Goal: Obtain resource: Obtain resource

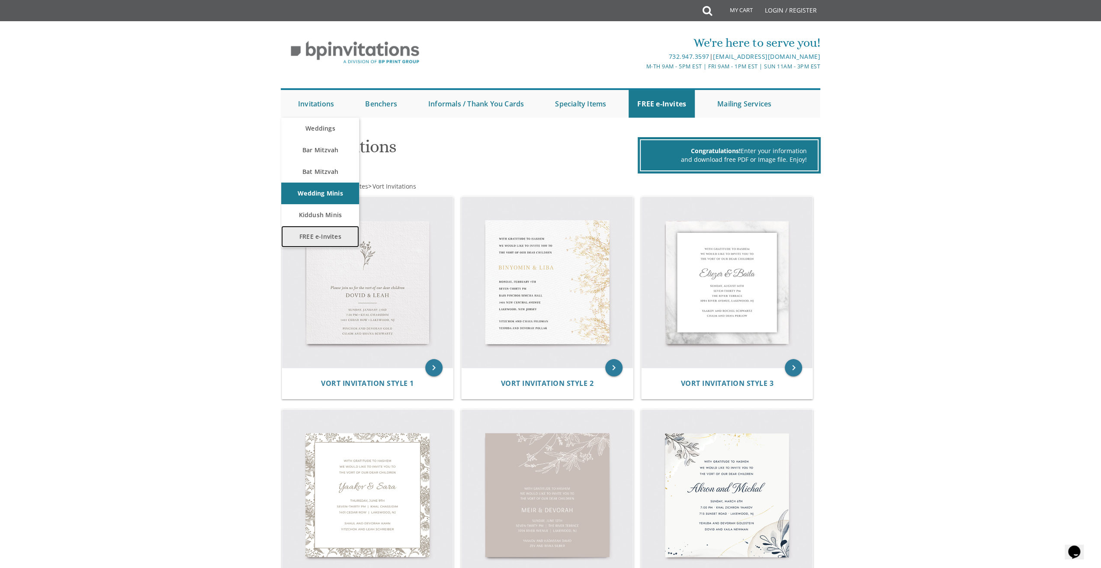
click at [328, 234] on link "FREE e-Invites" at bounding box center [320, 237] width 78 height 22
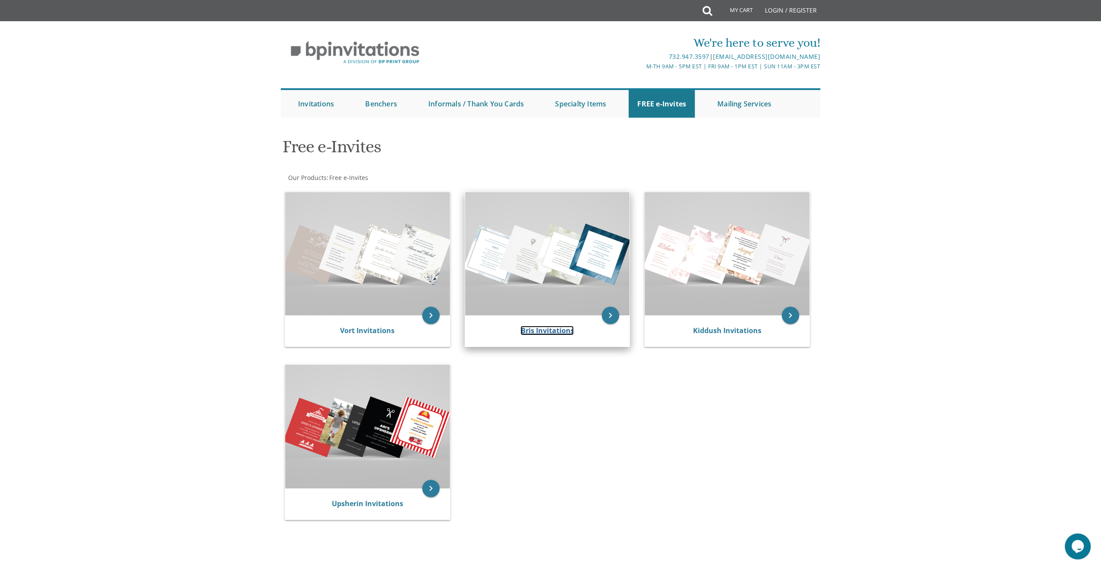
click at [535, 333] on link "Bris Invitations" at bounding box center [546, 331] width 53 height 10
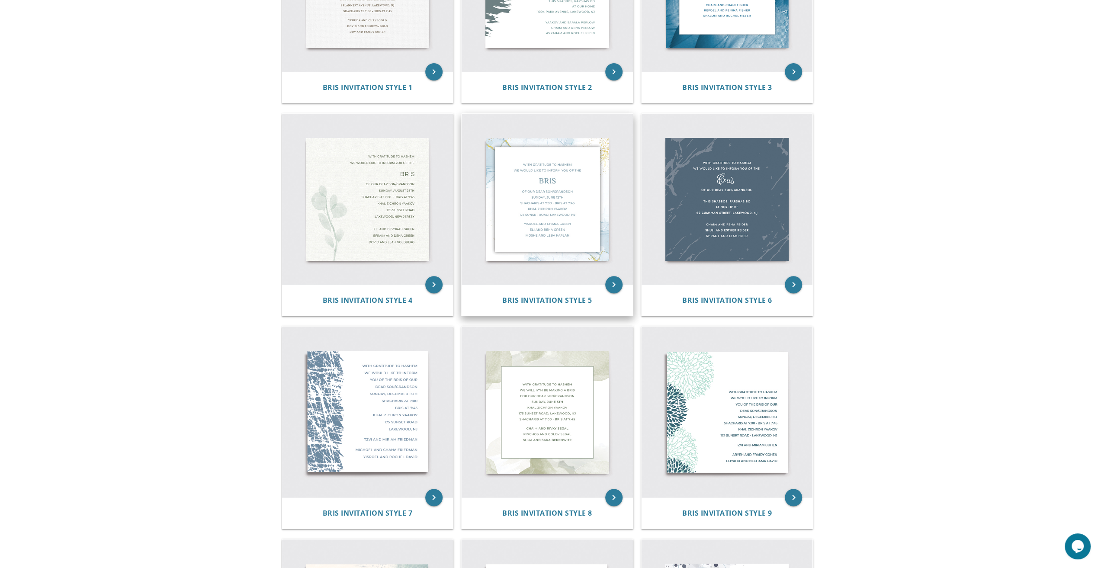
scroll to position [130, 0]
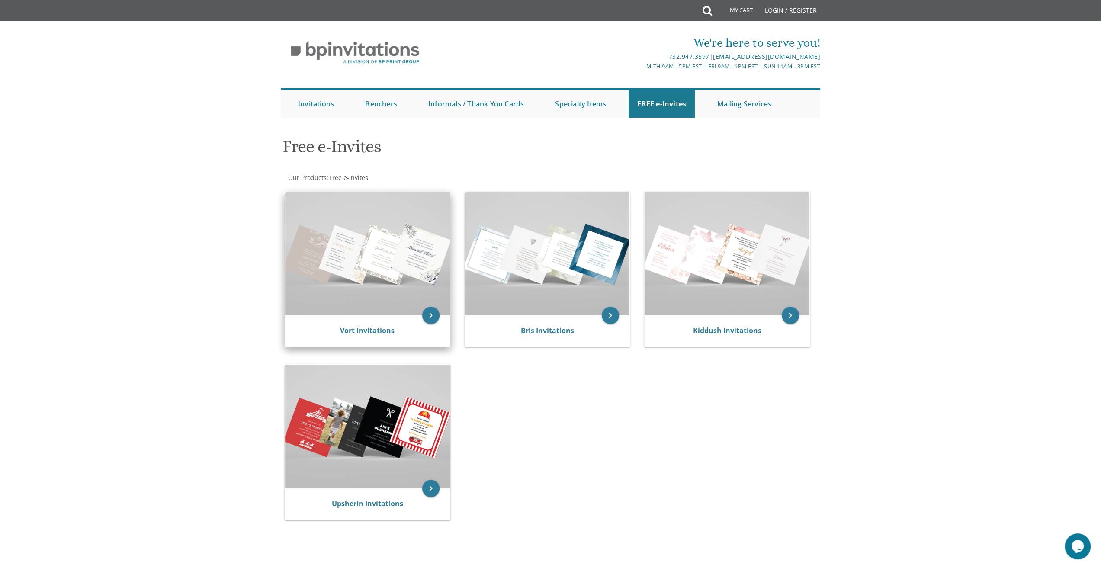
click at [378, 269] on img at bounding box center [367, 253] width 165 height 123
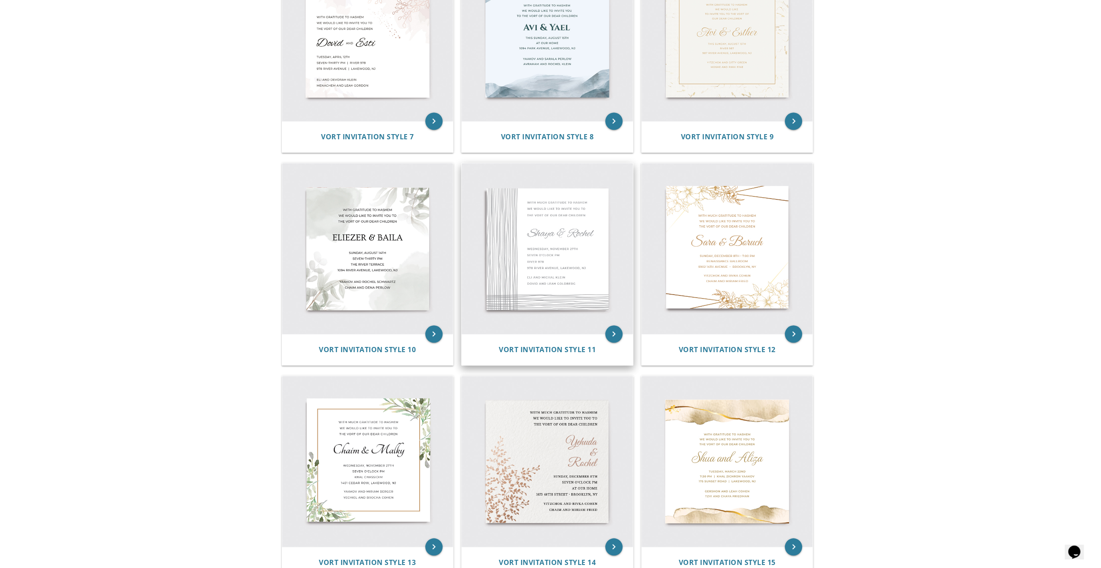
scroll to position [724, 0]
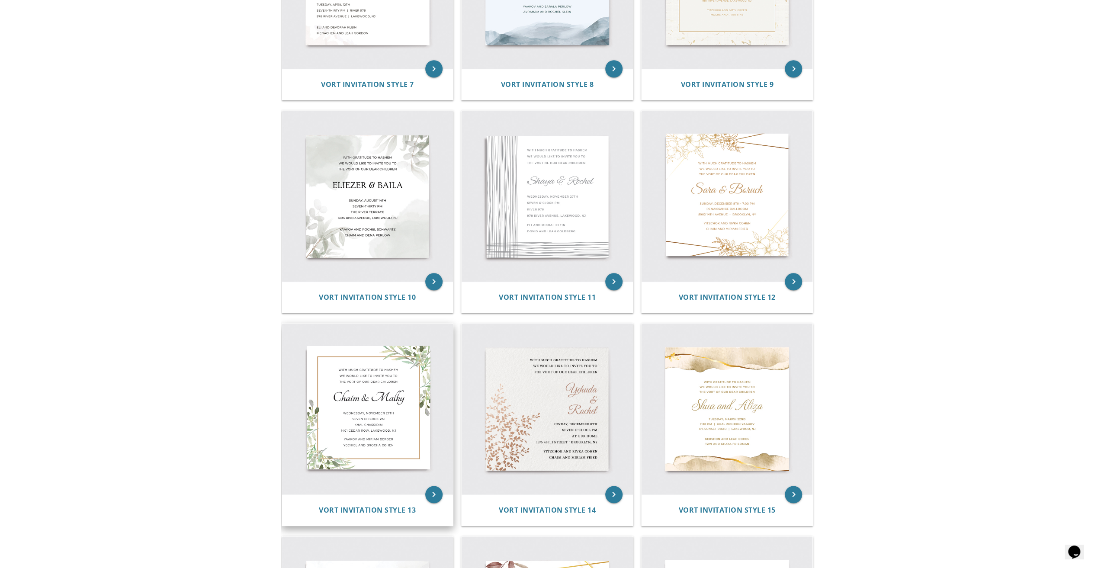
click at [372, 419] on img at bounding box center [367, 409] width 171 height 171
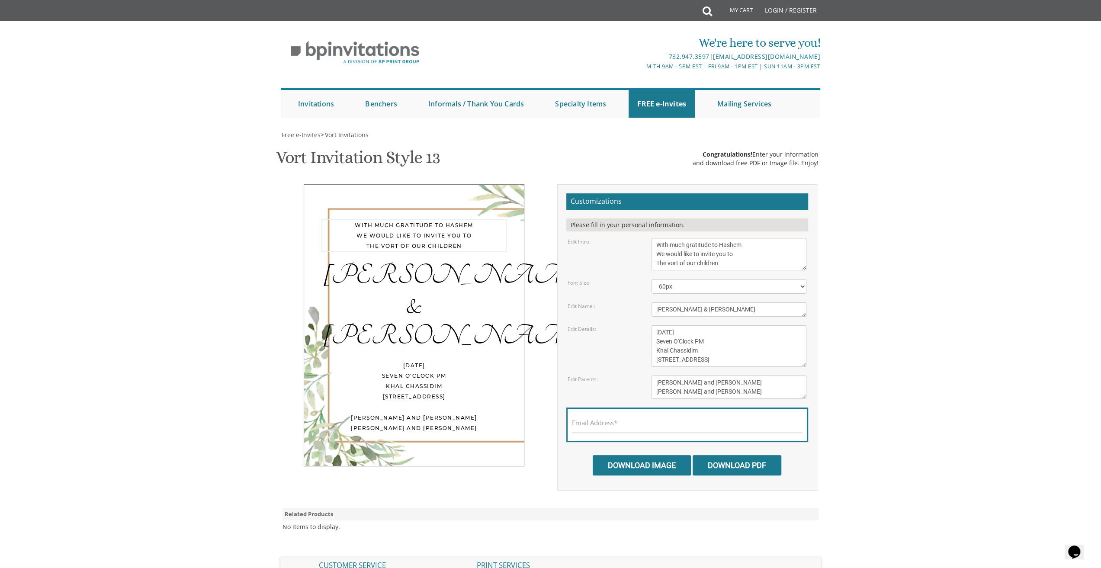
drag, startPoint x: 655, startPoint y: 263, endPoint x: 725, endPoint y: 264, distance: 70.1
click at [725, 264] on textarea "With much gratitude to Hashem We would like to invite you to The vort of our ch…" at bounding box center [728, 254] width 155 height 32
type textarea "With much gratitude to Hashem We would like to invite you to"
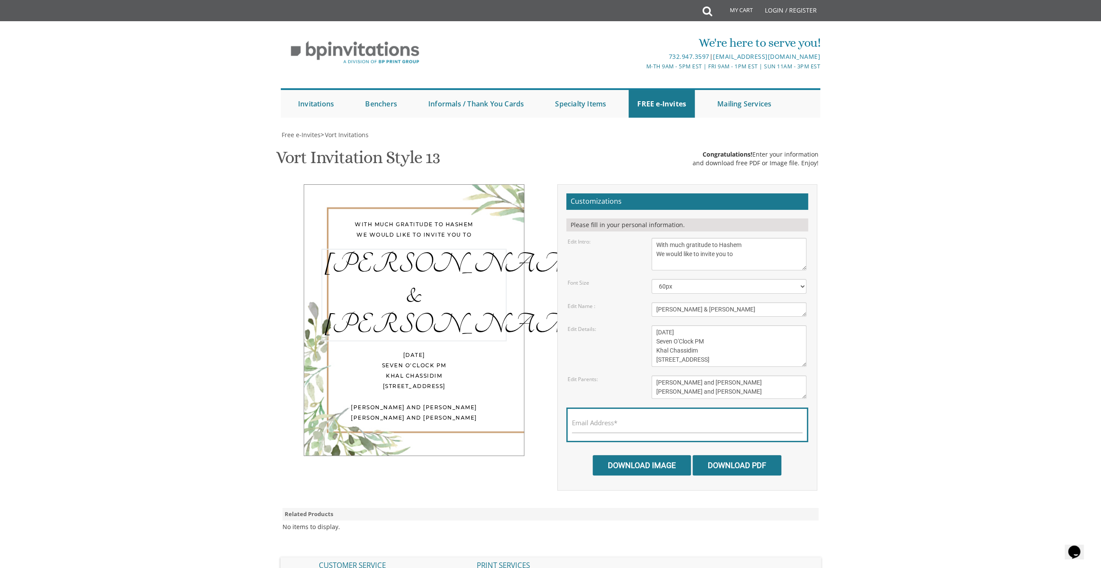
drag, startPoint x: 702, startPoint y: 310, endPoint x: 660, endPoint y: 305, distance: 42.7
click at [660, 305] on textarea "Chaim & Malky" at bounding box center [728, 309] width 155 height 14
type textarea "Chanukat Habayit"
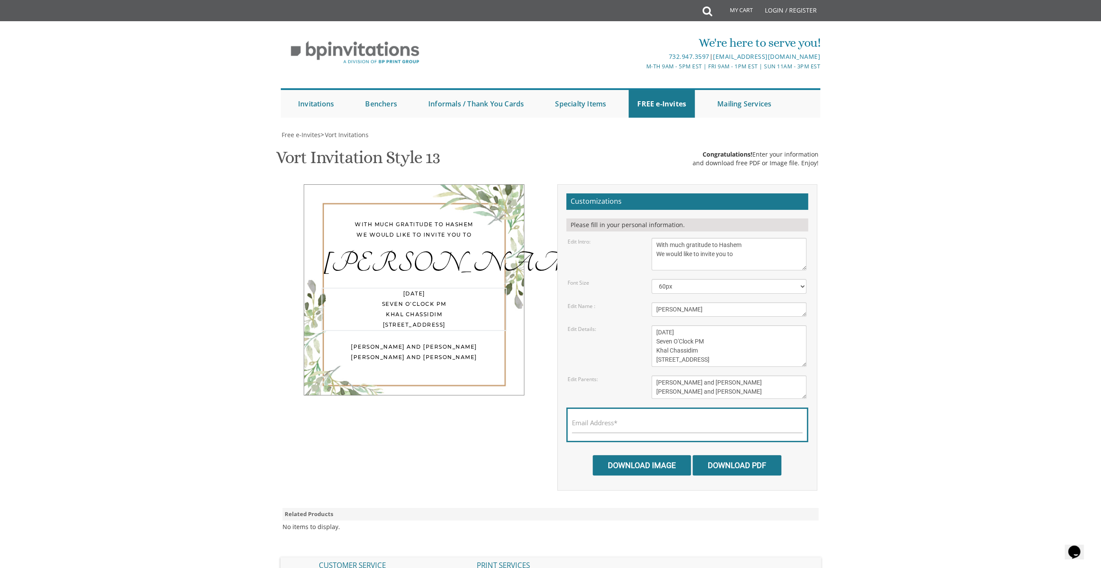
click at [724, 351] on textarea "Wednesday, November 27th Seven O'Clock PM Khal Chassidim 1401 Cedar Row, Lakewo…" at bounding box center [728, 346] width 155 height 42
drag, startPoint x: 655, startPoint y: 330, endPoint x: 734, endPoint y: 331, distance: 79.2
click at [734, 331] on textarea "Wednesday, November 27th Seven O'Clock PM Khal Chassidim 1401 Cedar Row, Lakewo…" at bounding box center [728, 346] width 155 height 42
click at [702, 329] on textarea "Wednesday, November 27th Seven O'Clock PM Khal Chassidim 1401 Cedar Row, Lakewo…" at bounding box center [728, 346] width 155 height 42
drag, startPoint x: 695, startPoint y: 341, endPoint x: 654, endPoint y: 342, distance: 40.7
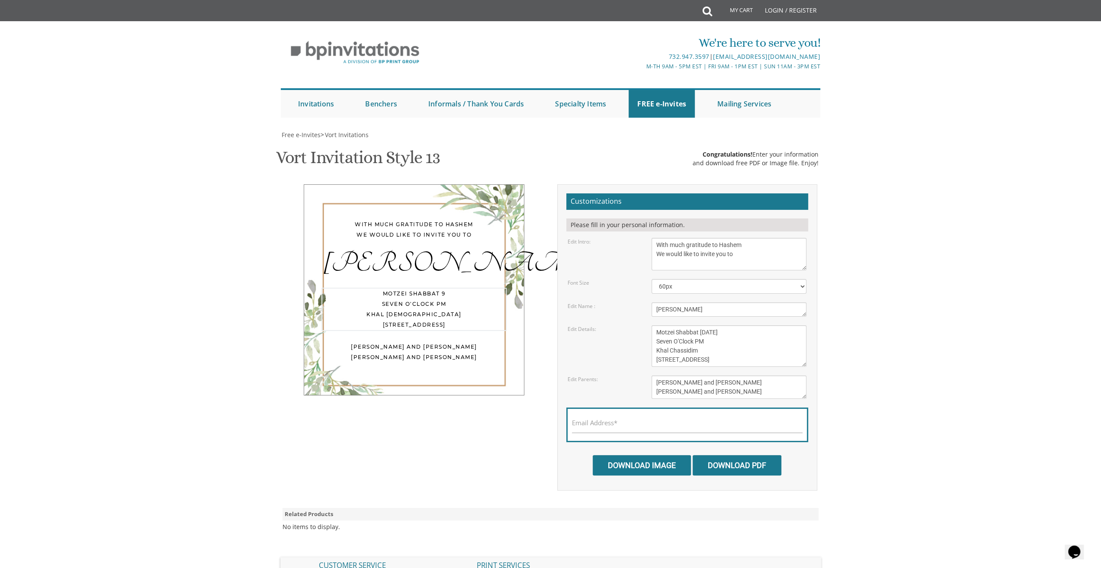
click at [654, 342] on textarea "Wednesday, November 27th Seven O'Clock PM Khal Chassidim 1401 Cedar Row, Lakewo…" at bounding box center [728, 346] width 155 height 42
click at [699, 329] on textarea "Wednesday, November 27th Seven O'Clock PM Khal Chassidim 1401 Cedar Row, Lakewo…" at bounding box center [728, 346] width 155 height 42
click at [702, 331] on textarea "Wednesday, November 27th Seven O'Clock PM Khal Chassidim 1401 Cedar Row, Lakewo…" at bounding box center [728, 346] width 155 height 42
drag, startPoint x: 660, startPoint y: 330, endPoint x: 675, endPoint y: 331, distance: 14.3
click at [675, 331] on textarea "Wednesday, November 27th Seven O'Clock PM Khal Chassidim 1401 Cedar Row, Lakewo…" at bounding box center [728, 346] width 155 height 42
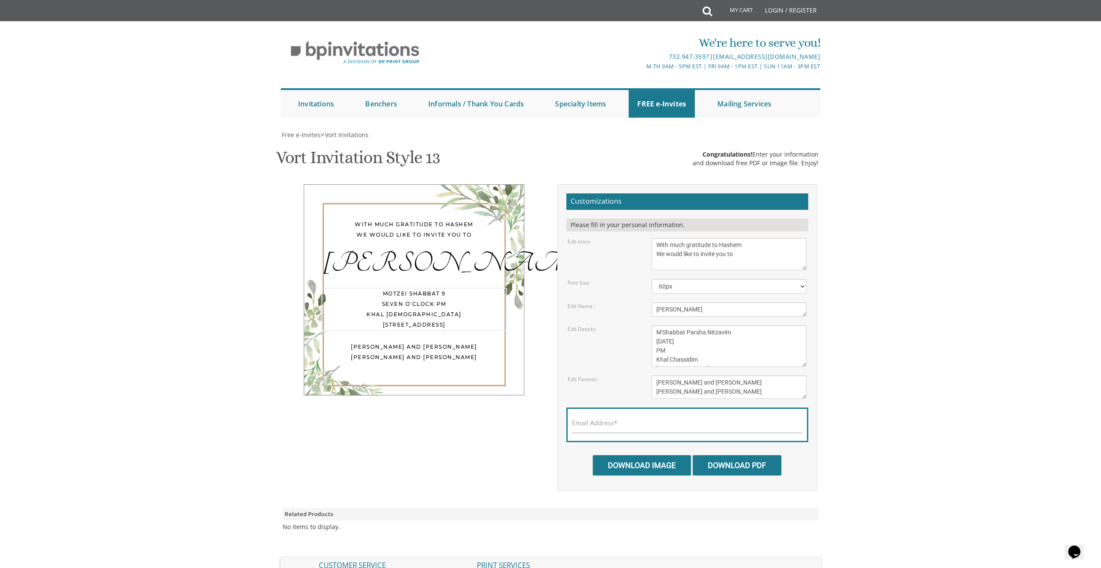
click at [660, 331] on textarea "Wednesday, November 27th Seven O'Clock PM Khal Chassidim 1401 Cedar Row, Lakewo…" at bounding box center [728, 346] width 155 height 42
click at [698, 331] on textarea "Wednesday, November 27th Seven O'Clock PM Khal Chassidim 1401 Cedar Row, Lakewo…" at bounding box center [728, 346] width 155 height 42
click at [700, 331] on textarea "Wednesday, November 27th Seven O'Clock PM Khal Chassidim 1401 Cedar Row, Lakewo…" at bounding box center [728, 346] width 155 height 42
click at [688, 340] on textarea "Wednesday, November 27th Seven O'Clock PM Khal Chassidim 1401 Cedar Row, Lakewo…" at bounding box center [728, 346] width 155 height 42
drag, startPoint x: 668, startPoint y: 350, endPoint x: 651, endPoint y: 348, distance: 16.5
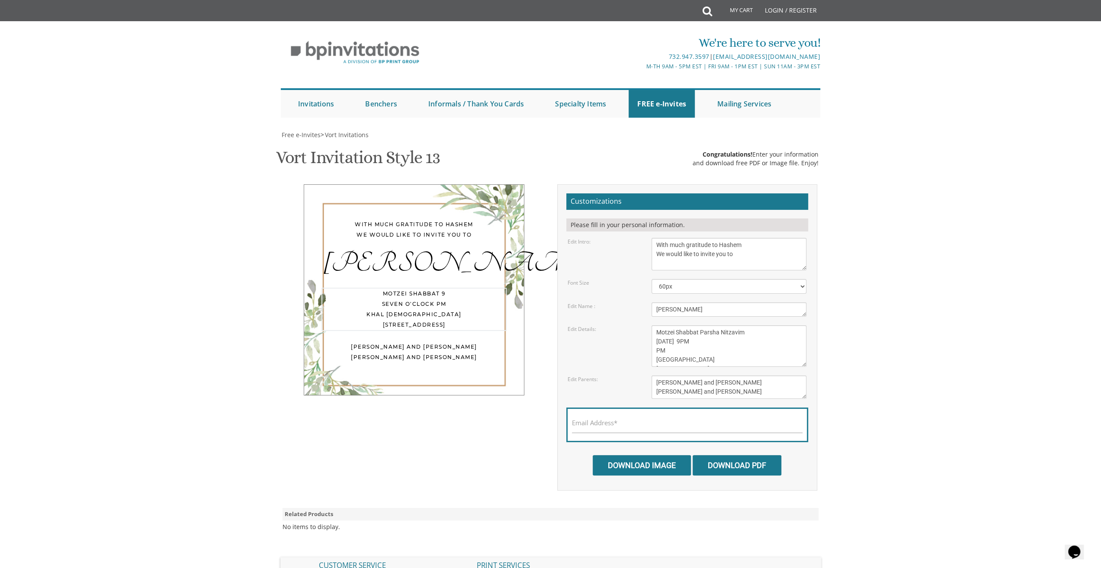
click at [651, 348] on textarea "Wednesday, November 27th Seven O'Clock PM Khal Chassidim 1401 Cedar Row, Lakewo…" at bounding box center [728, 346] width 155 height 42
drag, startPoint x: 700, startPoint y: 358, endPoint x: 651, endPoint y: 355, distance: 49.0
click at [651, 355] on textarea "Wednesday, November 27th Seven O'Clock PM Khal Chassidim 1401 Cedar Row, Lakewo…" at bounding box center [728, 346] width 155 height 42
drag, startPoint x: 743, startPoint y: 358, endPoint x: 644, endPoint y: 355, distance: 100.0
click at [644, 355] on div "Edit Details: Wednesday, November 27th Seven O'Clock PM Khal Chassidim 1401 Ced…" at bounding box center [687, 346] width 252 height 42
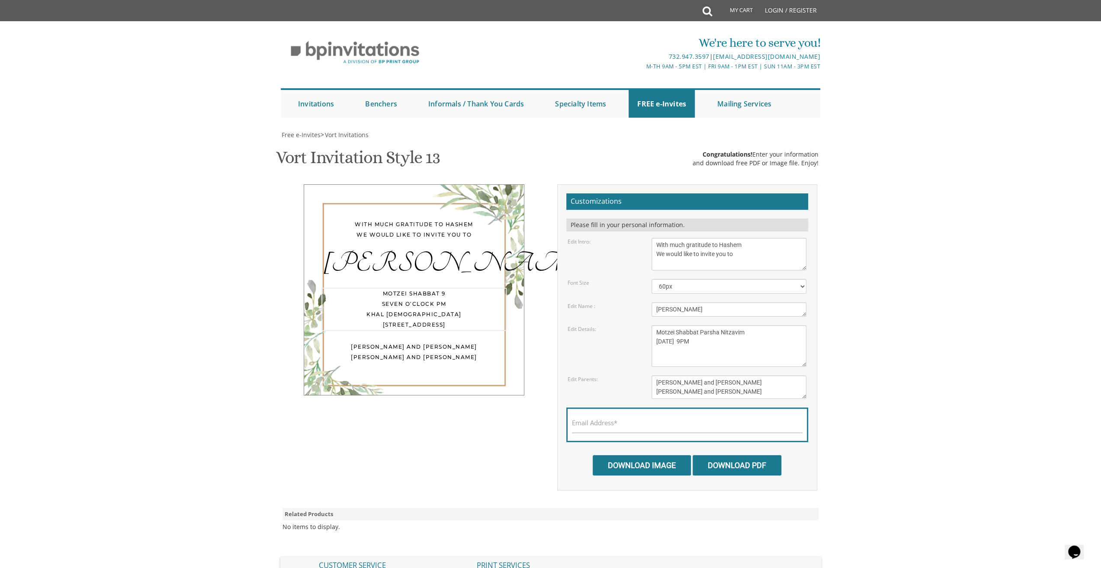
click at [693, 382] on textarea "[PERSON_NAME] and [PERSON_NAME] [PERSON_NAME] and [PERSON_NAME]" at bounding box center [728, 386] width 155 height 23
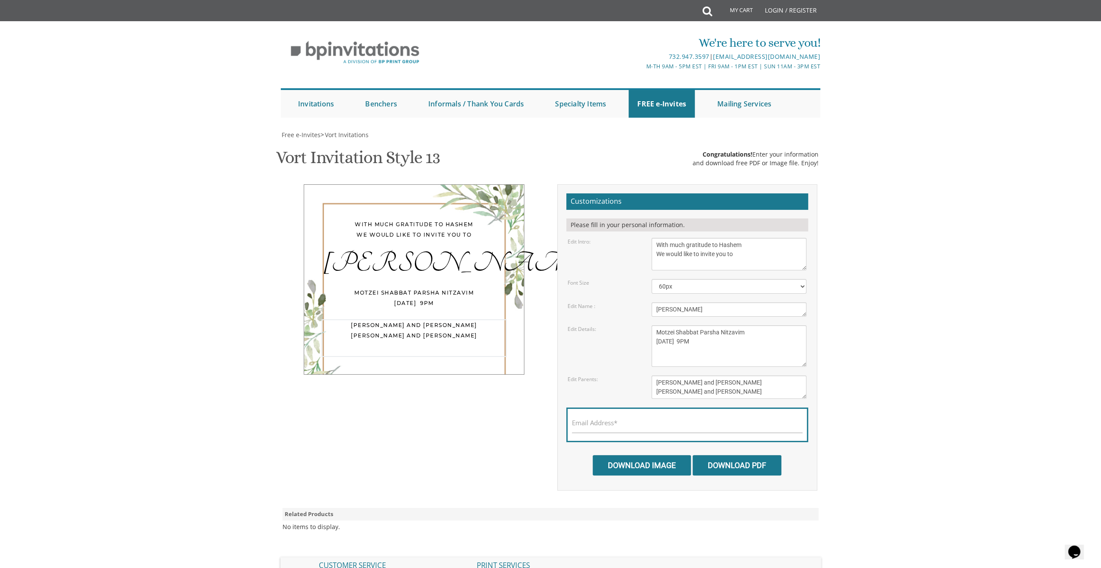
click at [704, 340] on textarea "Wednesday, November 27th Seven O'Clock PM Khal Chassidim 1401 Cedar Row, Lakewo…" at bounding box center [728, 346] width 155 height 42
click at [659, 358] on textarea "Wednesday, November 27th Seven O'Clock PM Khal Chassidim 1401 Cedar Row, Lakewo…" at bounding box center [728, 346] width 155 height 42
click at [701, 341] on textarea "Wednesday, November 27th Seven O'Clock PM Khal Chassidim 1401 Cedar Row, Lakewo…" at bounding box center [728, 346] width 155 height 42
click at [657, 350] on textarea "Wednesday, November 27th Seven O'Clock PM Khal Chassidim 1401 Cedar Row, Lakewo…" at bounding box center [728, 346] width 155 height 42
click at [701, 341] on textarea "Wednesday, November 27th Seven O'Clock PM Khal Chassidim 1401 Cedar Row, Lakewo…" at bounding box center [728, 346] width 155 height 42
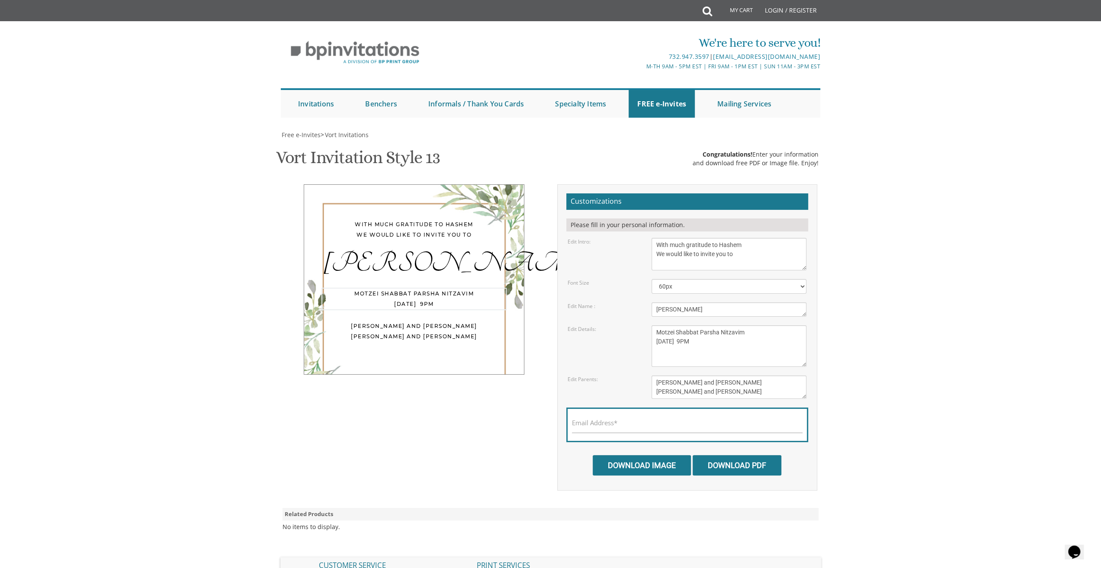
type textarea "Motzei Shabbat Parsha Nitzavim 9/20/2025 9PM"
drag, startPoint x: 730, startPoint y: 381, endPoint x: 654, endPoint y: 380, distance: 75.7
click at [654, 380] on textarea "[PERSON_NAME] and [PERSON_NAME] [PERSON_NAME] and [PERSON_NAME]" at bounding box center [728, 386] width 155 height 23
type textarea "Yechiel and Brocha Cohen"
drag, startPoint x: 714, startPoint y: 390, endPoint x: 645, endPoint y: 386, distance: 68.4
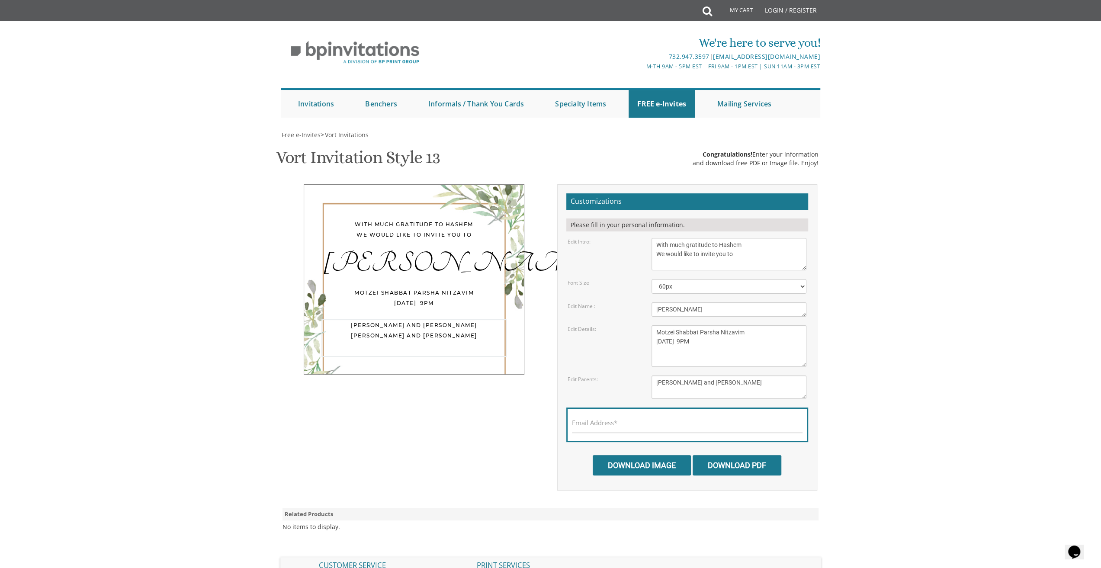
click at [645, 386] on div "[PERSON_NAME] and [PERSON_NAME] [PERSON_NAME] and [PERSON_NAME]" at bounding box center [729, 386] width 168 height 23
click at [659, 378] on textarea "[PERSON_NAME] and [PERSON_NAME] [PERSON_NAME] and [PERSON_NAME]" at bounding box center [728, 386] width 155 height 23
click at [662, 381] on textarea "[PERSON_NAME] and [PERSON_NAME] [PERSON_NAME] and [PERSON_NAME]" at bounding box center [728, 386] width 155 height 23
click at [656, 380] on textarea "[PERSON_NAME] and [PERSON_NAME] [PERSON_NAME] and [PERSON_NAME]" at bounding box center [728, 386] width 155 height 23
click at [657, 380] on textarea "[PERSON_NAME] and [PERSON_NAME] [PERSON_NAME] and [PERSON_NAME]" at bounding box center [728, 386] width 155 height 23
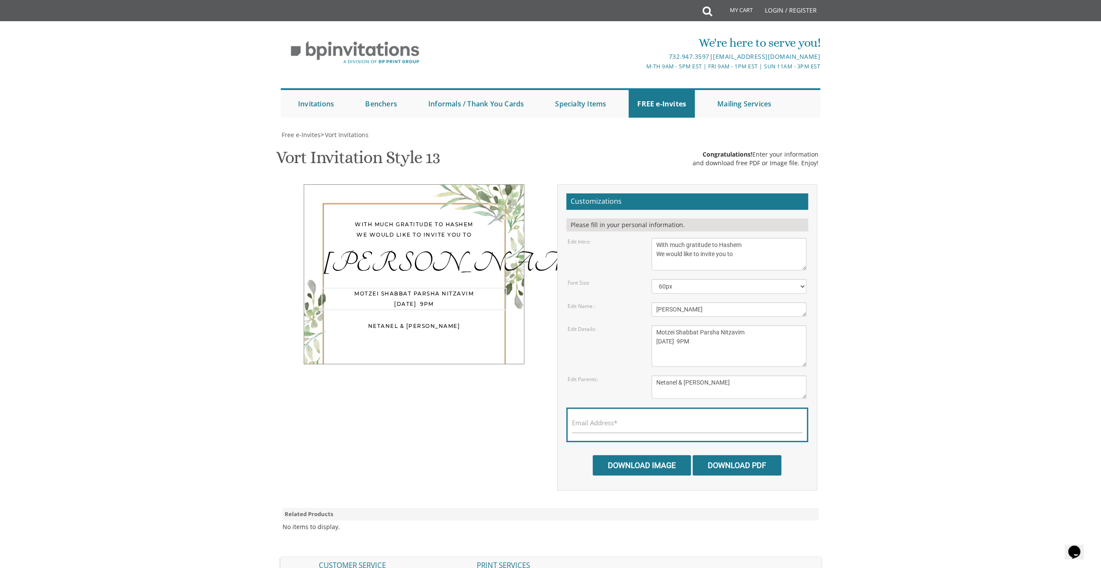
click at [719, 343] on textarea "Wednesday, November 27th Seven O'Clock PM Khal Chassidim 1401 Cedar Row, Lakewo…" at bounding box center [728, 346] width 155 height 42
click at [660, 381] on textarea "[PERSON_NAME] and [PERSON_NAME] [PERSON_NAME] and [PERSON_NAME]" at bounding box center [728, 386] width 155 height 23
drag, startPoint x: 657, startPoint y: 380, endPoint x: 714, endPoint y: 381, distance: 57.1
click at [714, 381] on textarea "[PERSON_NAME] and [PERSON_NAME] [PERSON_NAME] and [PERSON_NAME]" at bounding box center [728, 386] width 155 height 23
drag, startPoint x: 717, startPoint y: 381, endPoint x: 651, endPoint y: 380, distance: 65.7
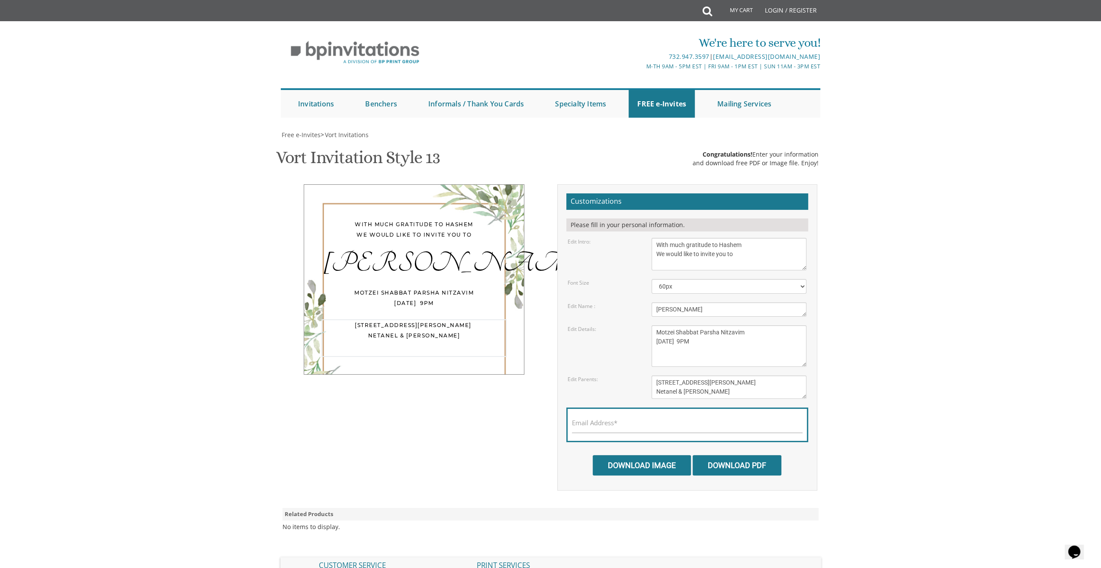
click at [651, 380] on textarea "[PERSON_NAME] and [PERSON_NAME] [PERSON_NAME] and [PERSON_NAME]" at bounding box center [728, 386] width 155 height 23
paste textarea "963 Forest Hill Rd, Staten Island, NY 10314"
type textarea "963 Forest Hill Rd, Staten Island, NY 10314 Netanel & Chana Ben-Shabat"
click at [715, 342] on textarea "Wednesday, November 27th Seven O'Clock PM Khal Chassidim 1401 Cedar Row, Lakewo…" at bounding box center [728, 346] width 155 height 42
click at [768, 382] on textarea "[PERSON_NAME] and [PERSON_NAME] [PERSON_NAME] and [PERSON_NAME]" at bounding box center [728, 386] width 155 height 23
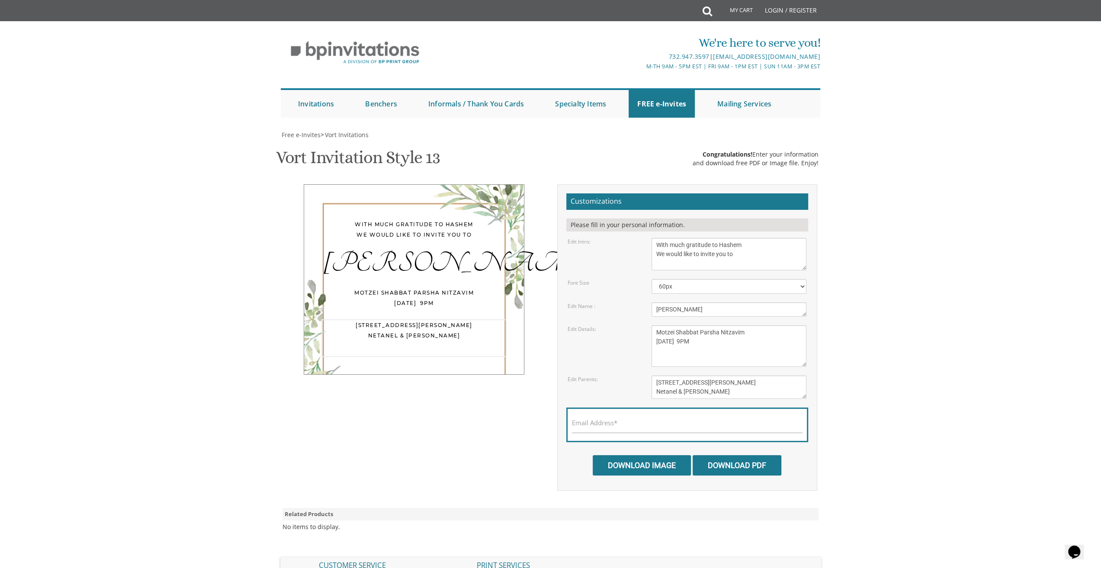
drag, startPoint x: 653, startPoint y: 380, endPoint x: 774, endPoint y: 384, distance: 121.6
click at [774, 384] on textarea "[PERSON_NAME] and [PERSON_NAME] [PERSON_NAME] and [PERSON_NAME]" at bounding box center [728, 386] width 155 height 23
click at [655, 352] on textarea "Wednesday, November 27th Seven O'Clock PM Khal Chassidim 1401 Cedar Row, Lakewo…" at bounding box center [728, 346] width 155 height 42
click at [700, 341] on textarea "Wednesday, November 27th Seven O'Clock PM Khal Chassidim 1401 Cedar Row, Lakewo…" at bounding box center [728, 346] width 155 height 42
paste textarea "963 Forest Hill Rd, Staten Island, NY 10314"
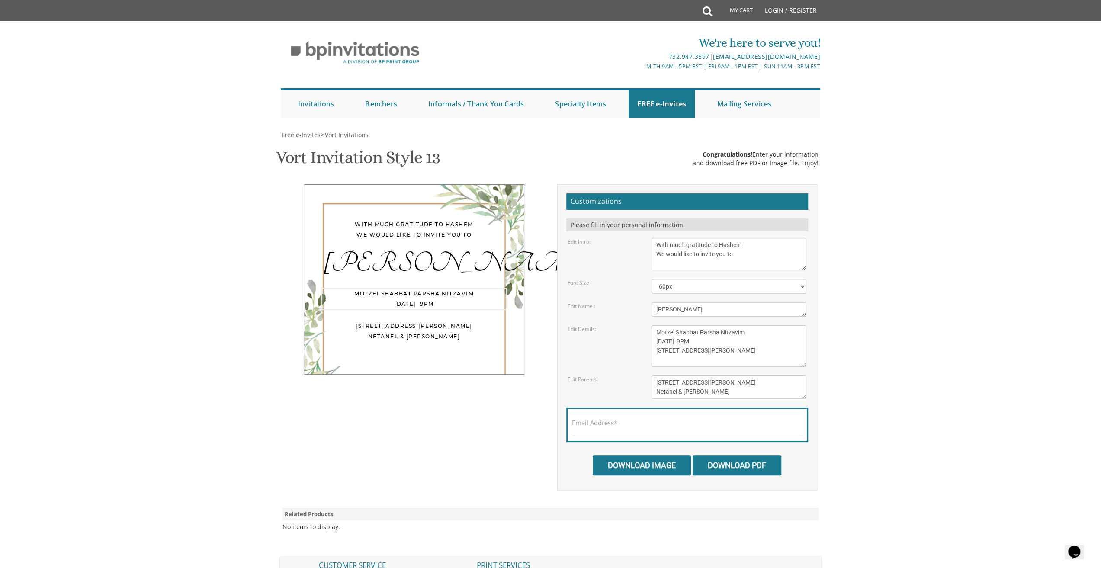
type textarea "Motzei Shabbat Parsha Nitzavim 9/20/2025 9PM 963 Forest Hill Rd, Staten Island,…"
drag, startPoint x: 772, startPoint y: 381, endPoint x: 640, endPoint y: 378, distance: 131.5
click at [641, 378] on div "Edit Parents: Yaakov and Miriam Berger Yechiel and Brocha Cohen" at bounding box center [687, 386] width 252 height 23
type textarea "Netanel & Chana Ben-Shabat"
click at [714, 342] on textarea "Wednesday, November 27th Seven O'Clock PM Khal Chassidim 1401 Cedar Row, Lakewo…" at bounding box center [728, 346] width 155 height 42
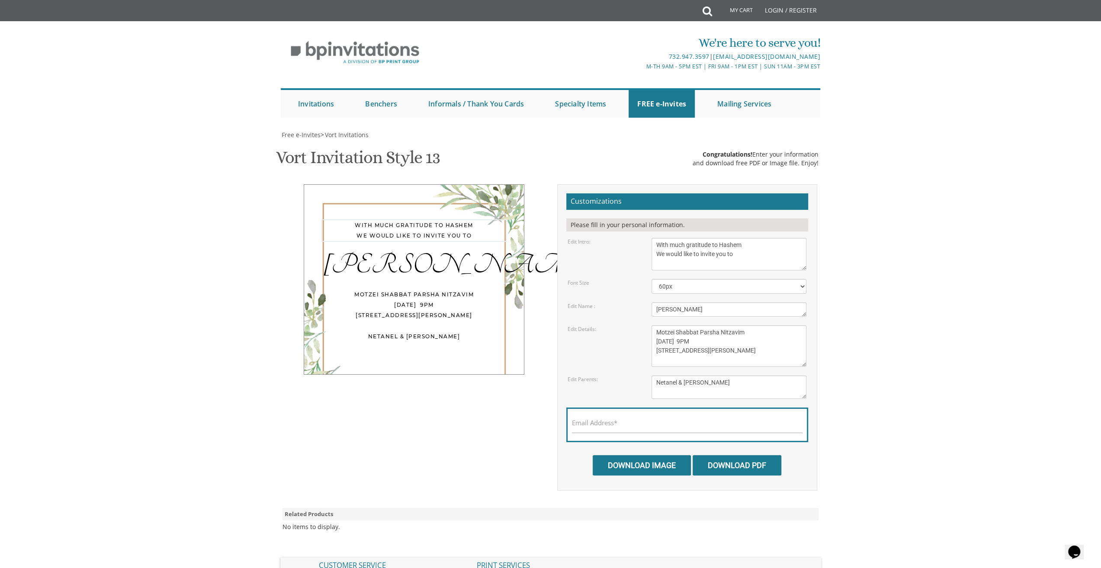
click at [741, 254] on textarea "With much gratitude to Hashem We would like to invite you to The vort of our ch…" at bounding box center [728, 254] width 155 height 32
click at [773, 351] on textarea "Wednesday, November 27th Seven O'Clock PM Khal Chassidim 1401 Cedar Row, Lakewo…" at bounding box center [728, 346] width 155 height 42
click at [689, 393] on textarea "[PERSON_NAME] and [PERSON_NAME] [PERSON_NAME] and [PERSON_NAME]" at bounding box center [728, 386] width 155 height 23
click at [740, 381] on textarea "[PERSON_NAME] and [PERSON_NAME] [PERSON_NAME] and [PERSON_NAME]" at bounding box center [728, 386] width 155 height 23
drag, startPoint x: 417, startPoint y: 341, endPoint x: 416, endPoint y: 330, distance: 11.7
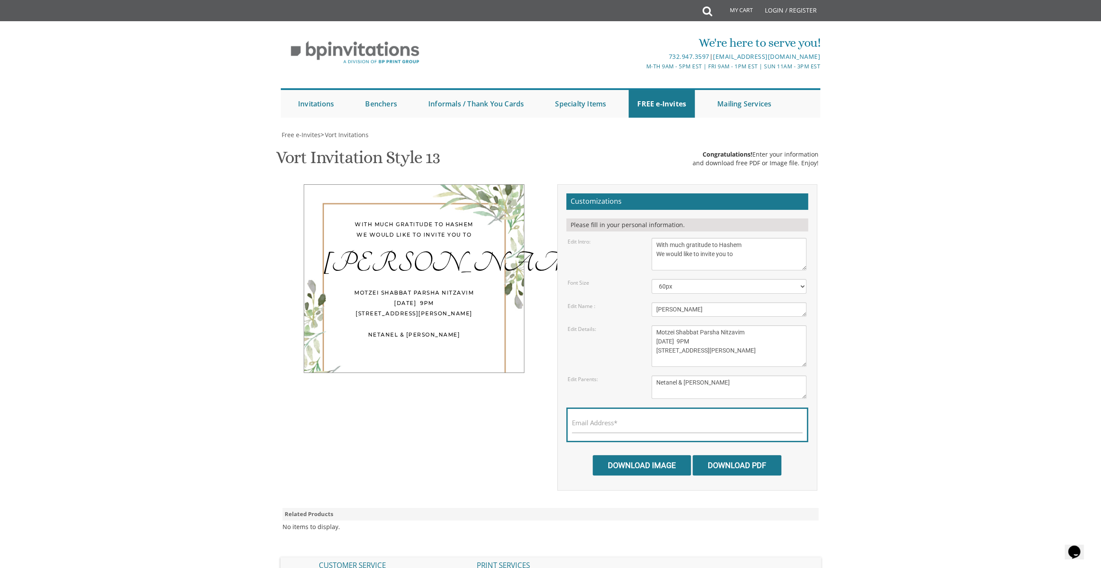
click at [416, 330] on div "Netanel & Chana Ben-Shabat" at bounding box center [413, 343] width 185 height 26
click at [487, 329] on div "With much gratitude to Hashem We would like to invite you to Chanukat Habayit M…" at bounding box center [414, 278] width 221 height 189
click at [680, 259] on textarea "With much gratitude to Hashem We would like to invite you to The vort of our ch…" at bounding box center [728, 254] width 155 height 32
click at [711, 313] on textarea "Chaim & Malky" at bounding box center [728, 309] width 155 height 14
click at [448, 231] on div "With much gratitude to Hashem We would like to invite you to" at bounding box center [413, 229] width 185 height 21
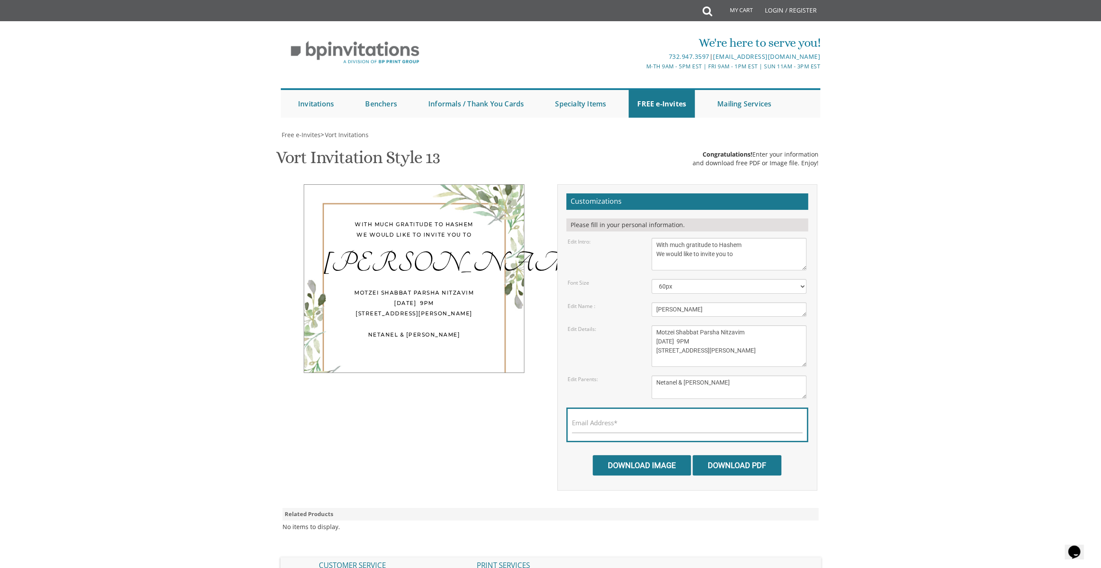
click at [401, 354] on div "Netanel & Chana Ben-Shabat" at bounding box center [413, 343] width 185 height 26
drag, startPoint x: 345, startPoint y: 371, endPoint x: 347, endPoint y: 355, distance: 15.7
click at [347, 356] on div "With much gratitude to Hashem We would like to invite you to Chanukat Habayit M…" at bounding box center [414, 278] width 221 height 189
click at [656, 243] on textarea "With much gratitude to Hashem We would like to invite you to The vort of our ch…" at bounding box center [728, 254] width 155 height 32
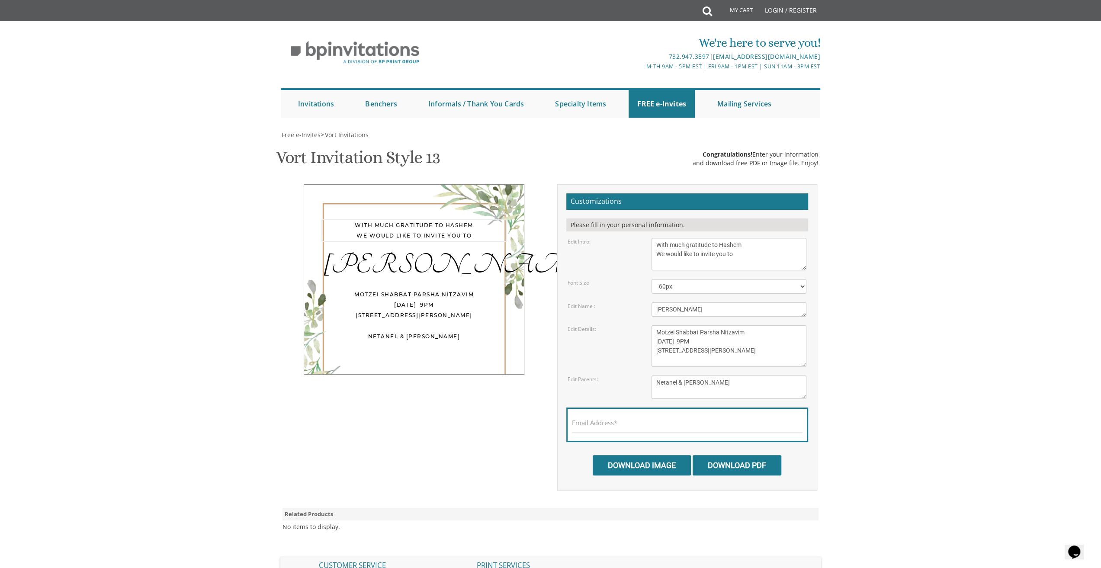
paste textarea "בס״ד"
click at [657, 254] on textarea "With much gratitude to Hashem We would like to invite you to The vort of our ch…" at bounding box center [728, 254] width 155 height 32
click at [657, 244] on textarea "With much gratitude to Hashem We would like to invite you to The vort of our ch…" at bounding box center [728, 254] width 155 height 32
click at [653, 264] on textarea "With much gratitude to Hashem We would like to invite you to The vort of our ch…" at bounding box center [728, 254] width 155 height 32
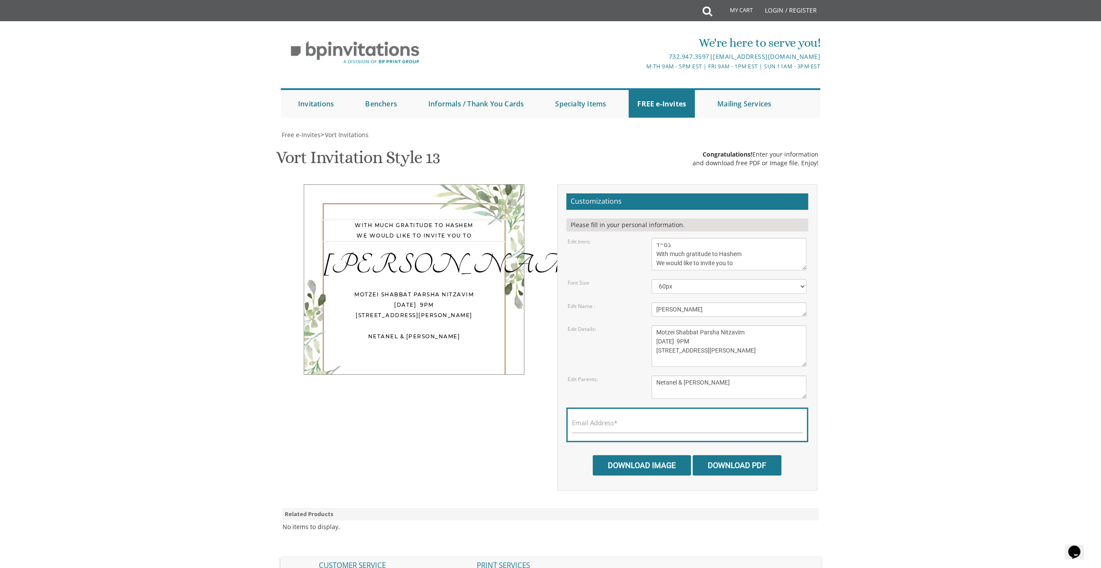
type textarea "בס״ד With much gratitude to Hashem We would like to invite you to"
click at [711, 308] on textarea "Chaim & Malky" at bounding box center [728, 309] width 155 height 14
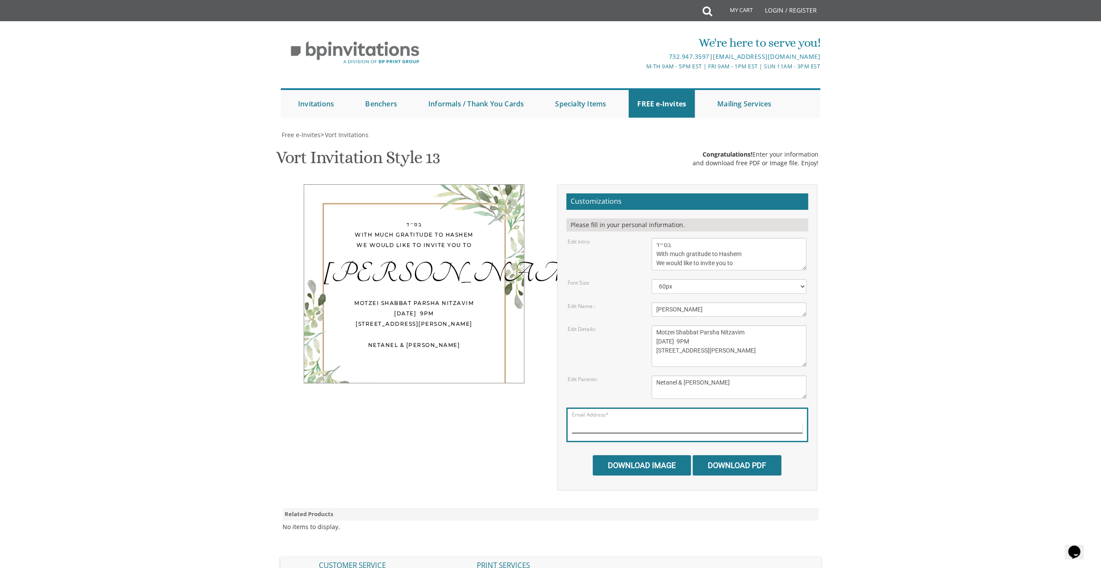
click at [580, 429] on input "Email Address*" at bounding box center [687, 427] width 231 height 11
type input "yuliyafish@gmail.com"
click at [652, 460] on input "Download Image" at bounding box center [642, 465] width 98 height 20
click at [717, 463] on input "Download PDF" at bounding box center [736, 465] width 89 height 20
